Goal: Task Accomplishment & Management: Manage account settings

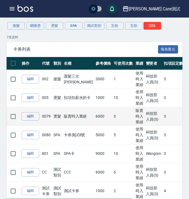
scroll to position [59, 0]
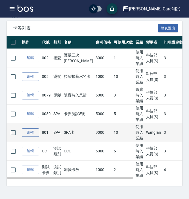
click at [32, 136] on link "編輯" at bounding box center [31, 132] width 18 height 9
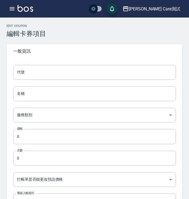
type input "801"
type input "SPA卡"
type input "0b4d4fef-41d6-4a32-b115-2b922c8b2f40"
type input "9000"
type input "10"
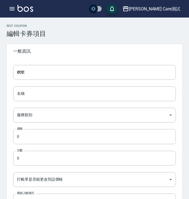
type input "UNSET"
type input "onSalary"
type input "技術協助"
type input "2"
type input "點數"
